Goal: Obtain resource: Download file/media

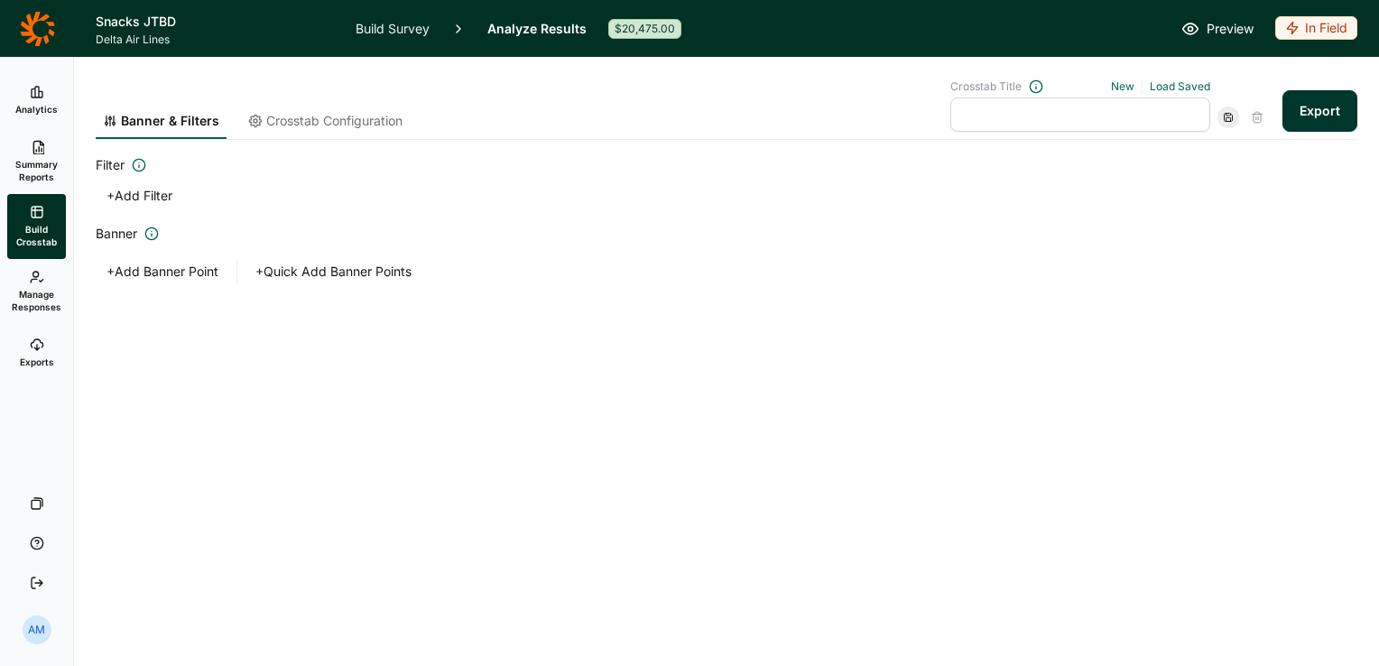
click at [38, 106] on span "Analytics" at bounding box center [36, 109] width 42 height 13
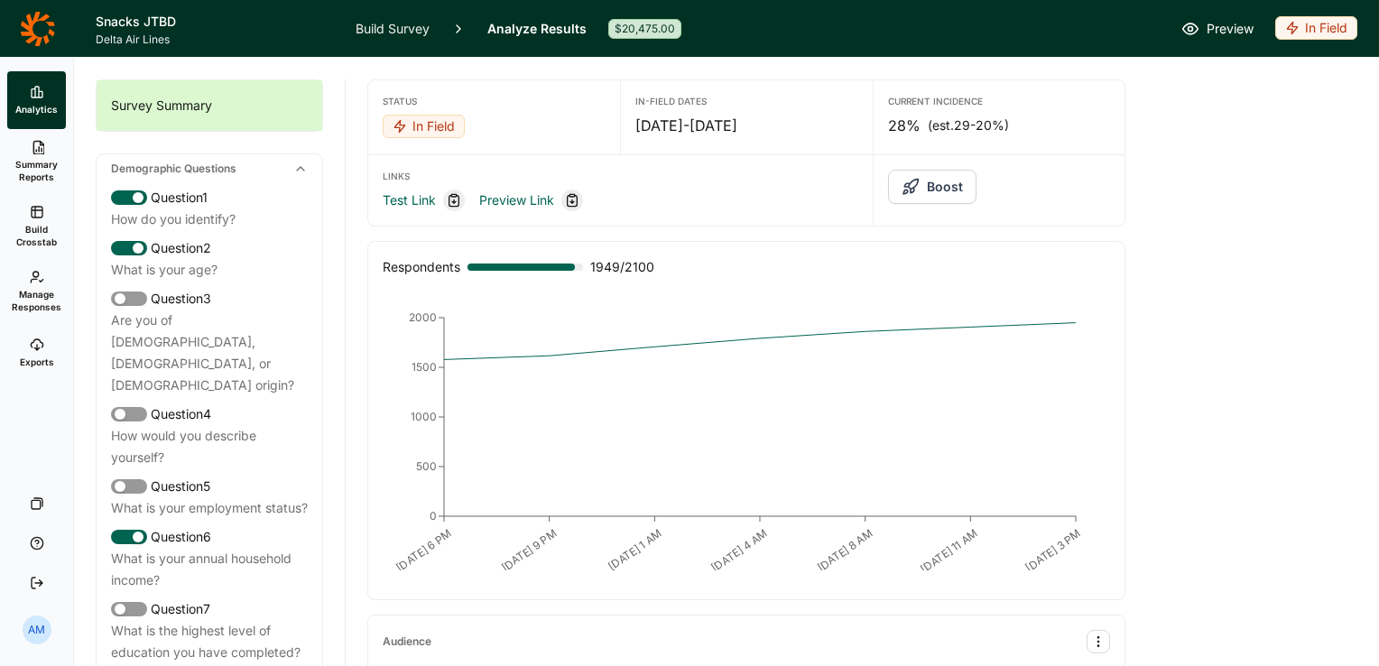
click at [37, 161] on span "Summary Reports" at bounding box center [36, 170] width 44 height 25
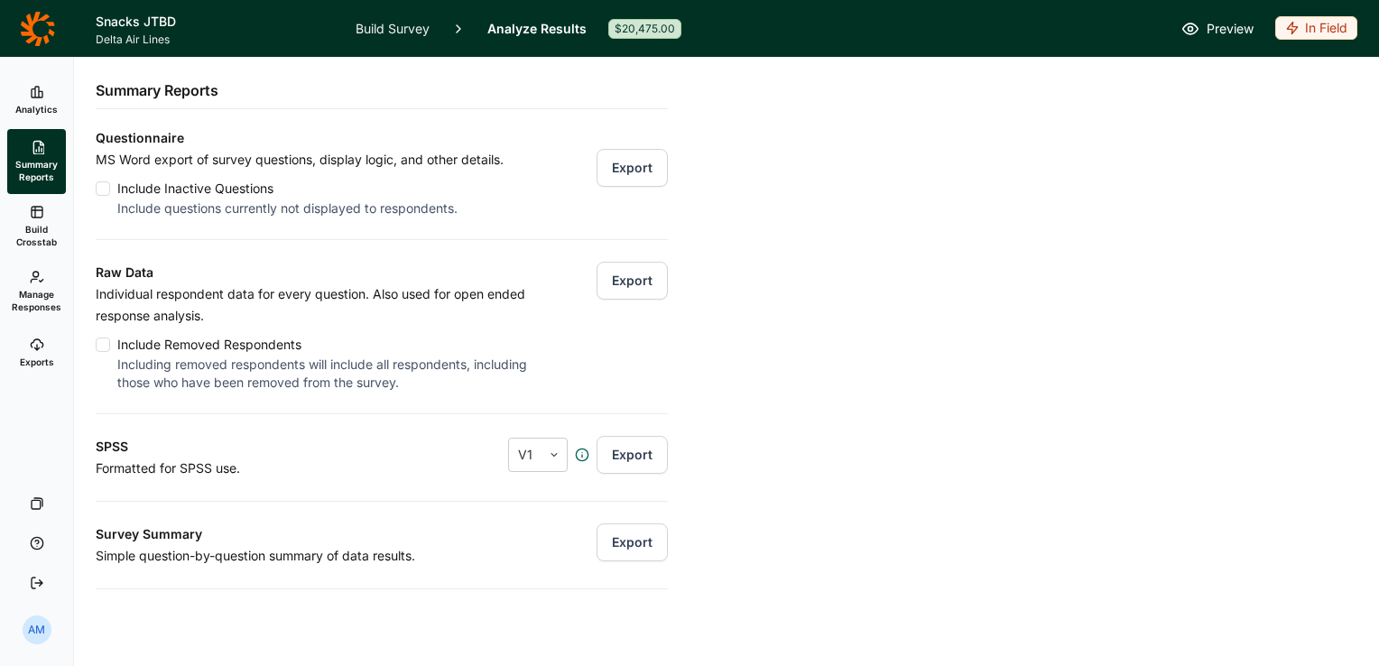
click at [43, 230] on span "Build Crosstab" at bounding box center [36, 235] width 44 height 25
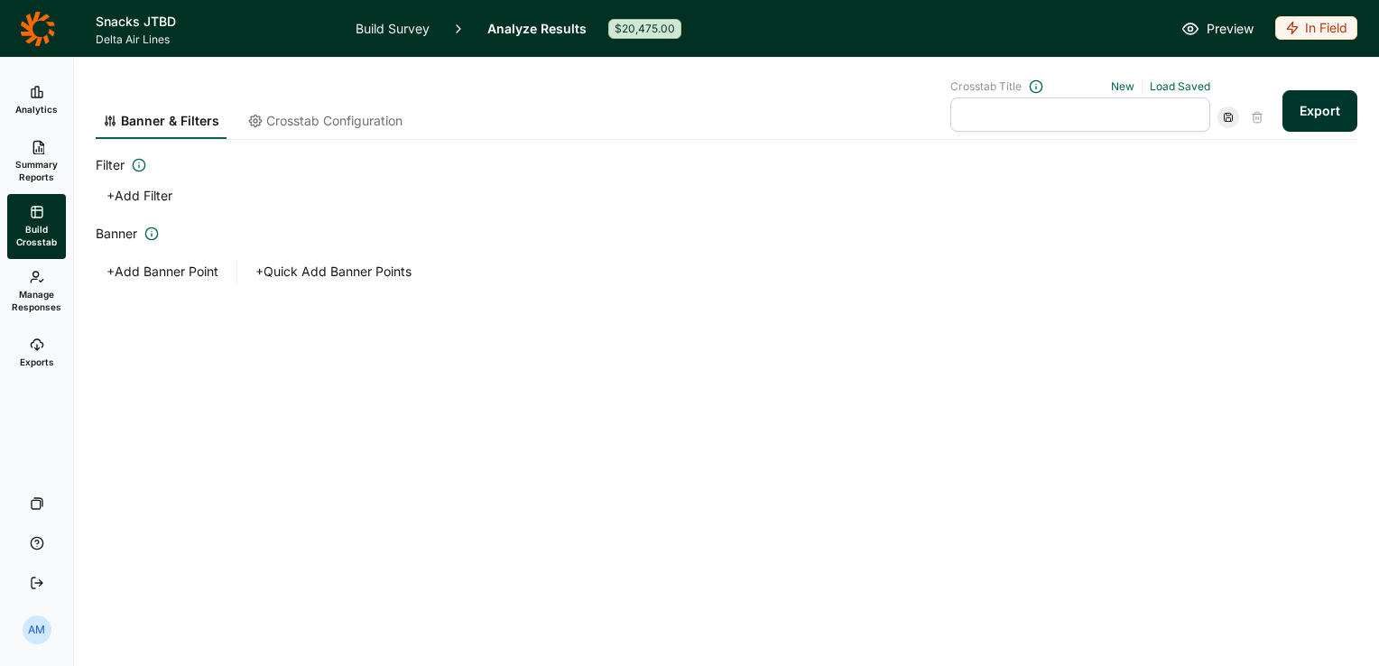
click at [1317, 106] on button "Export" at bounding box center [1319, 111] width 75 height 42
click at [1229, 615] on link "download your file here" at bounding box center [1213, 615] width 142 height 14
click at [33, 352] on link "Exports" at bounding box center [36, 353] width 59 height 58
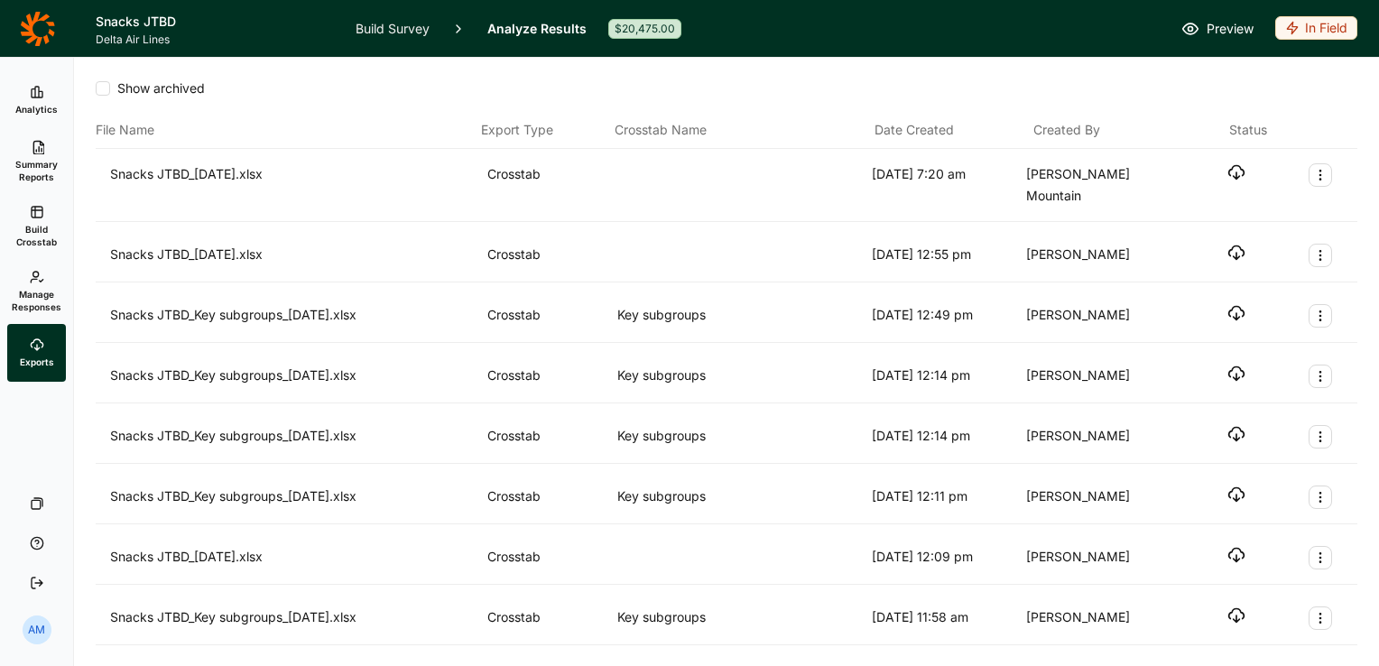
click at [40, 158] on span "Summary Reports" at bounding box center [36, 170] width 44 height 25
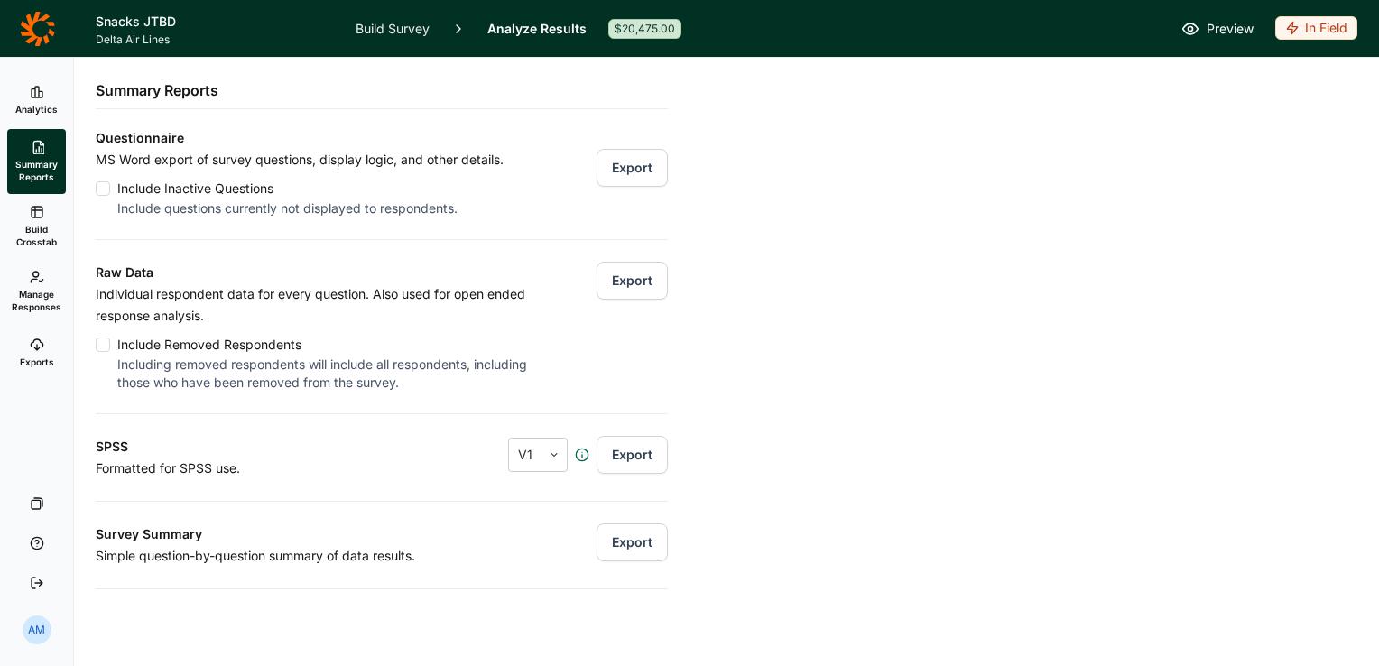
click at [614, 285] on button "Export" at bounding box center [631, 281] width 71 height 38
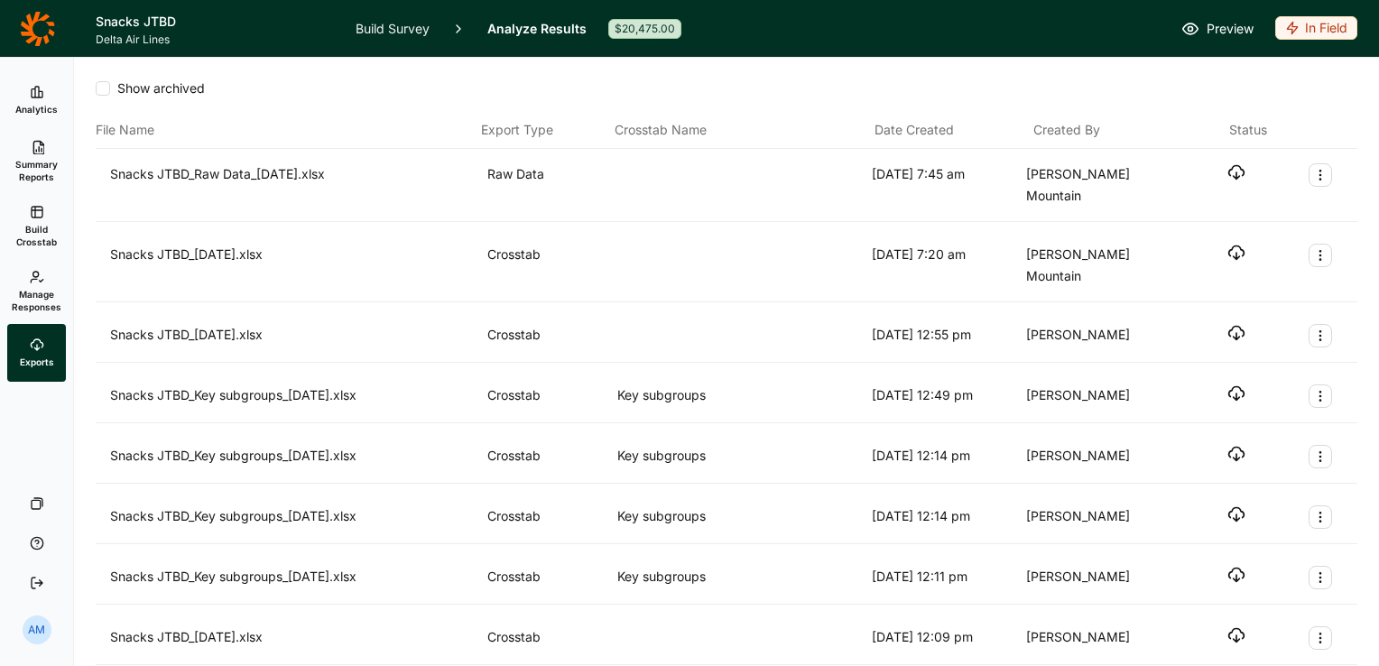
click at [1227, 165] on icon "button" at bounding box center [1236, 172] width 18 height 18
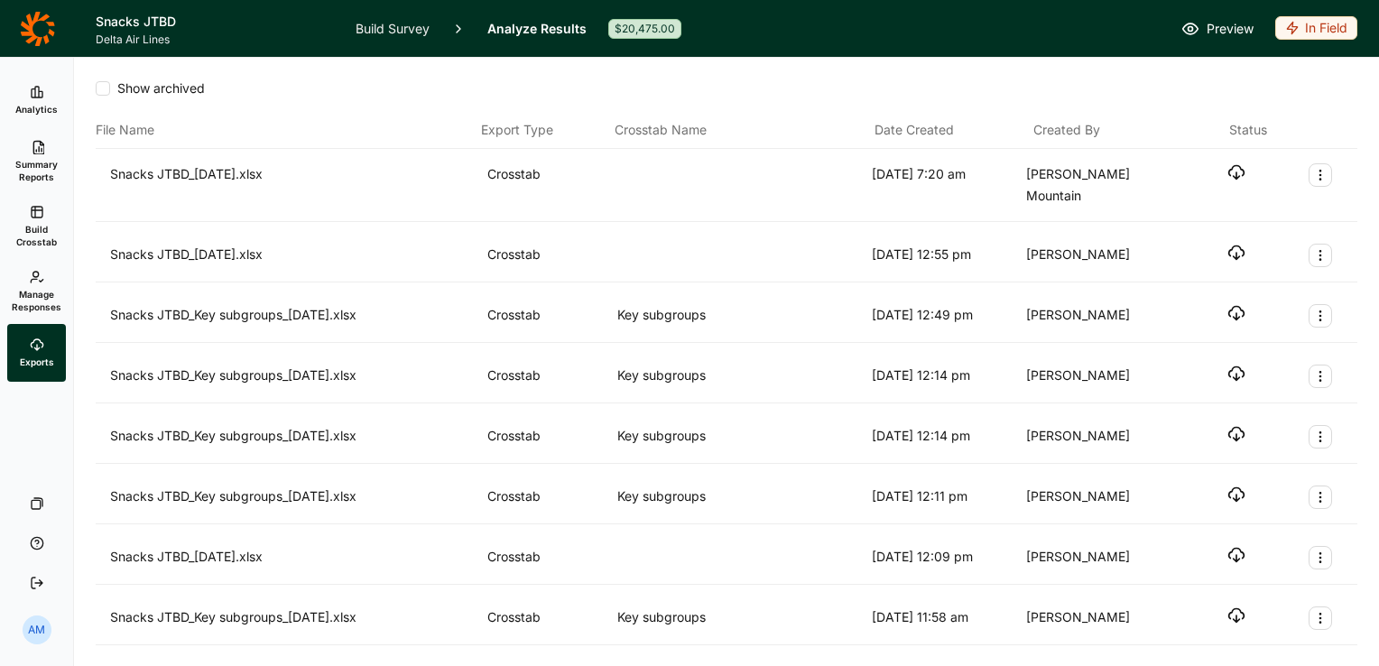
click at [1227, 164] on icon "button" at bounding box center [1236, 172] width 18 height 18
